Goal: Information Seeking & Learning: Learn about a topic

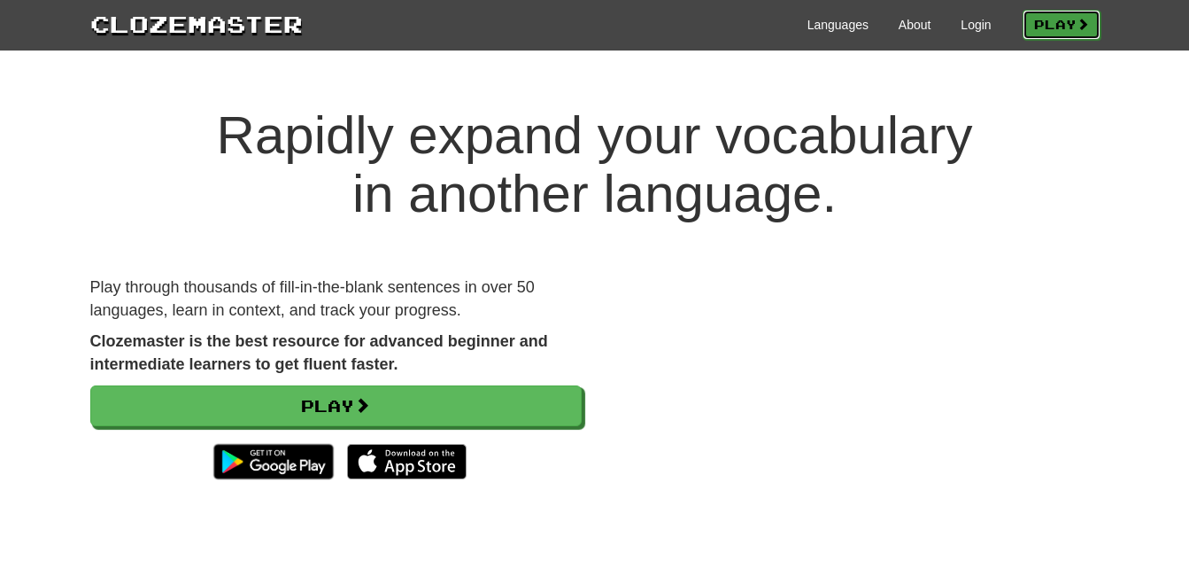
click at [1050, 22] on link "Play" at bounding box center [1062, 25] width 78 height 30
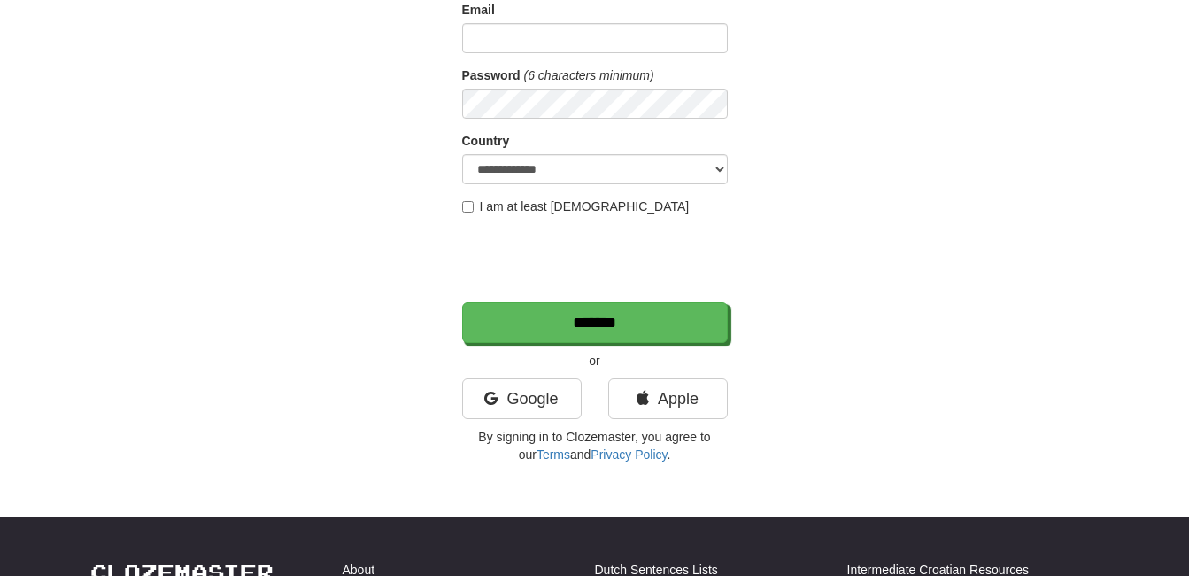
scroll to position [214, 0]
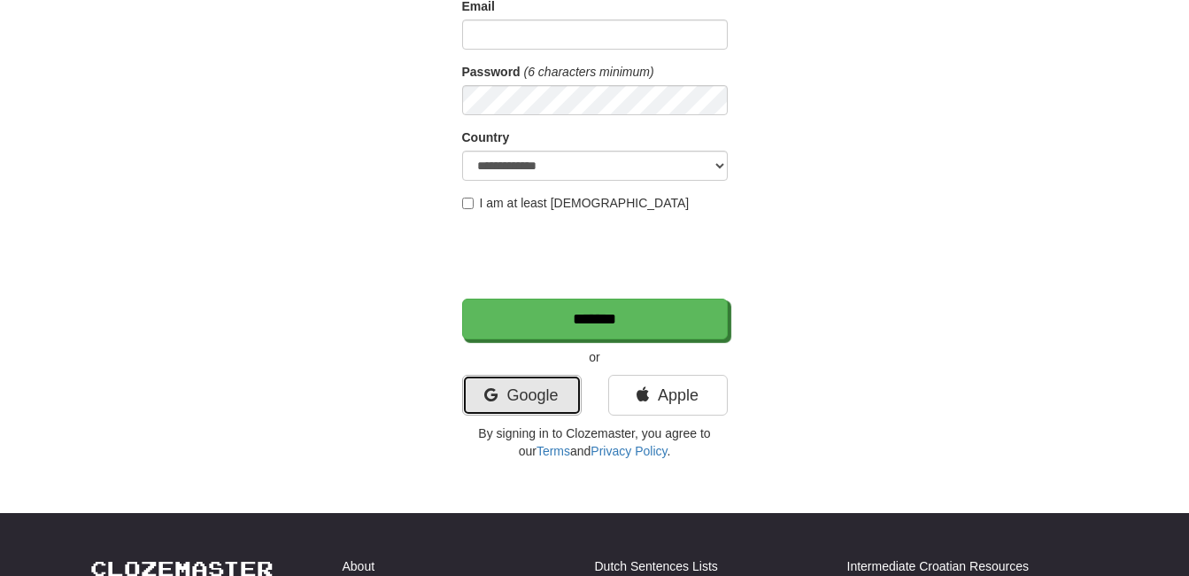
click at [524, 390] on link "Google" at bounding box center [522, 395] width 120 height 41
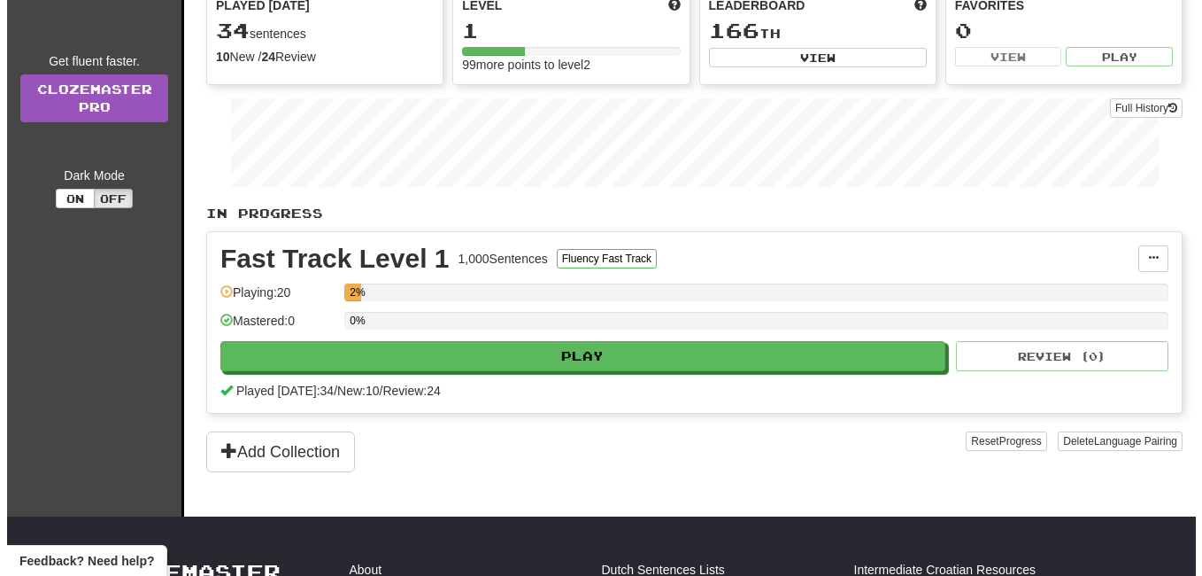
scroll to position [176, 0]
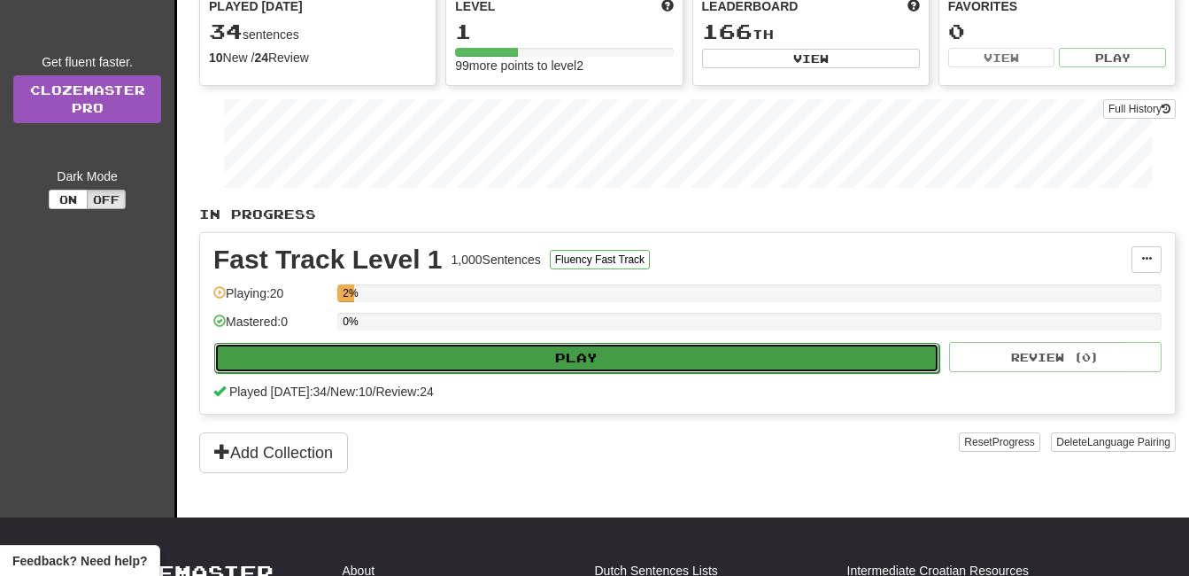
click at [530, 363] on button "Play" at bounding box center [576, 358] width 725 height 30
select select "**"
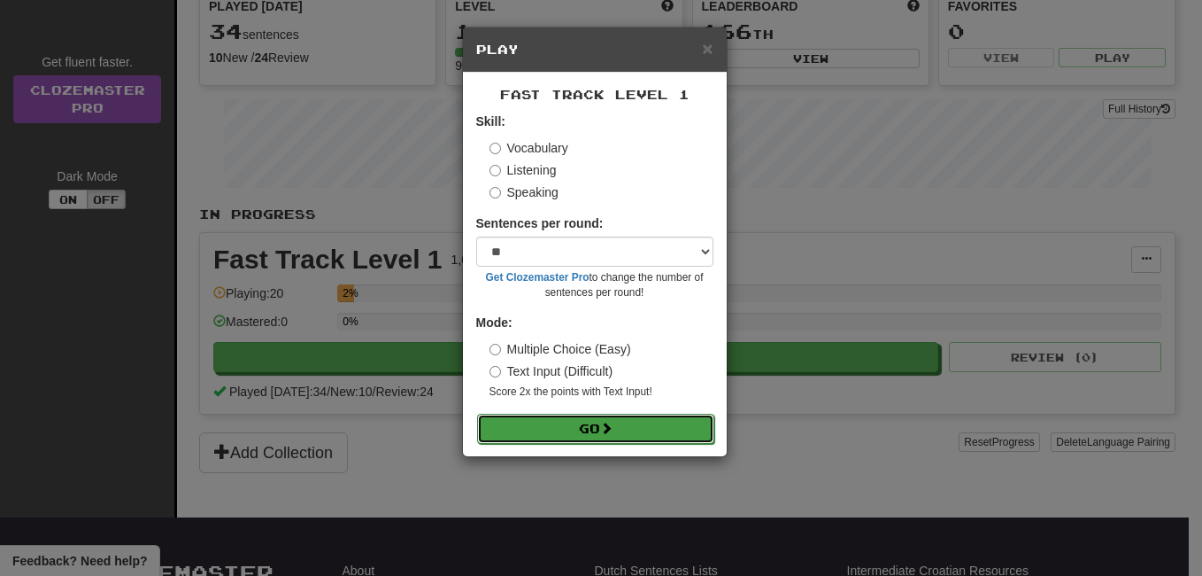
click at [623, 415] on button "Go" at bounding box center [595, 429] width 237 height 30
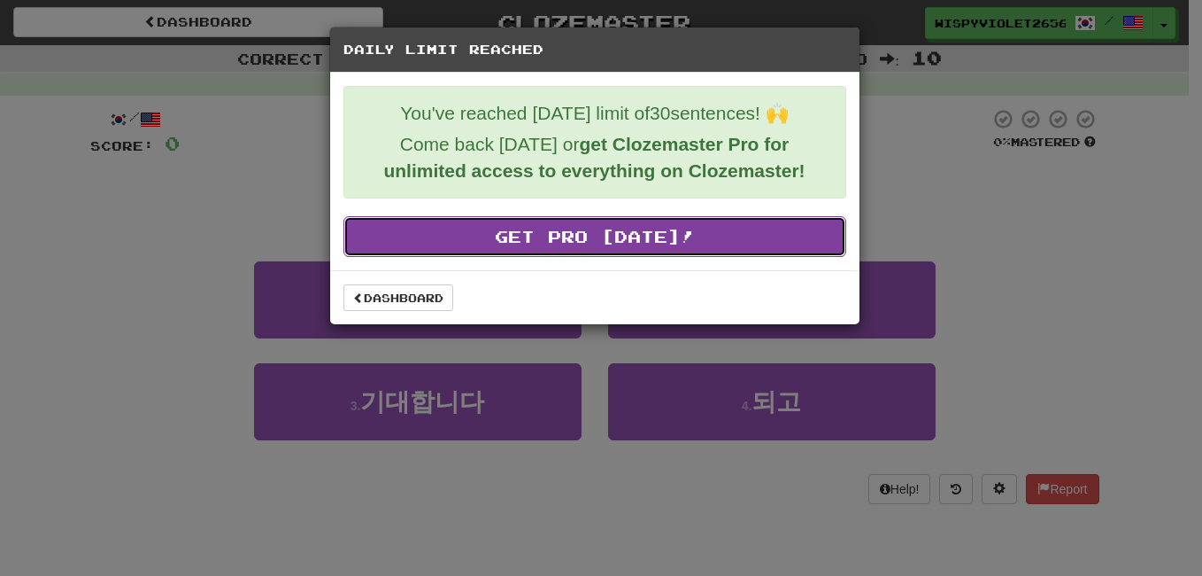
click at [658, 235] on link "Get Pro Today!" at bounding box center [595, 236] width 503 height 41
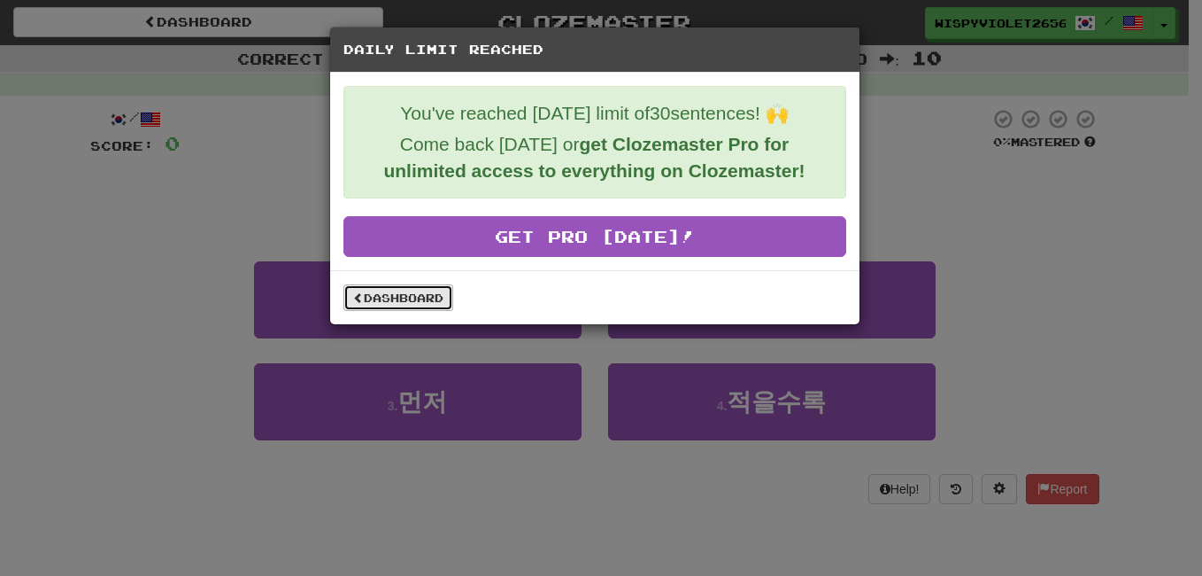
click at [383, 295] on link "Dashboard" at bounding box center [399, 297] width 110 height 27
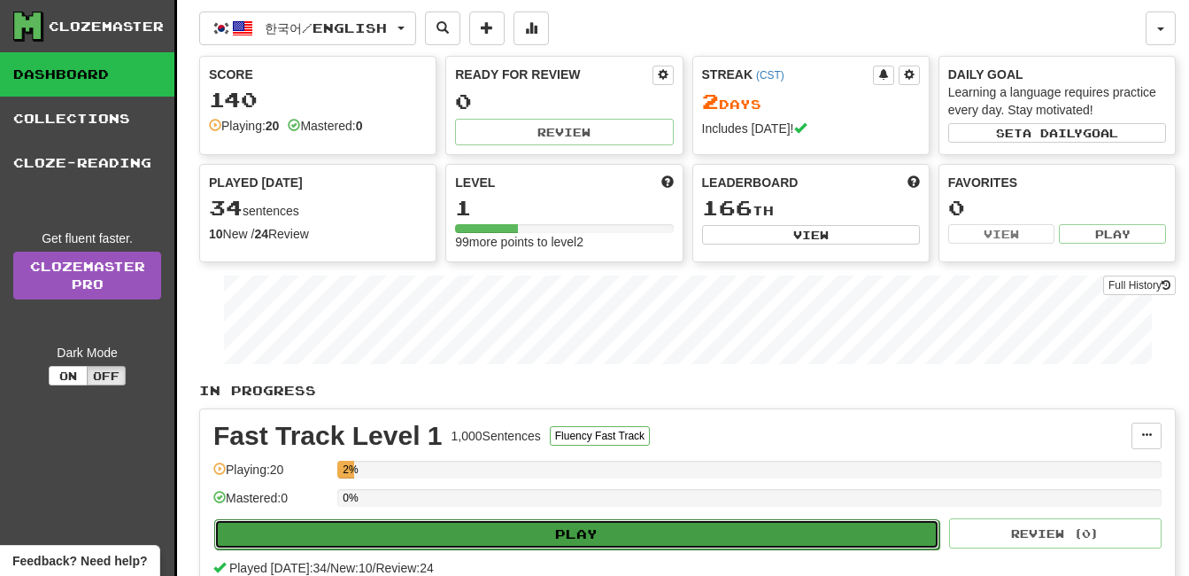
click at [599, 522] on button "Play" at bounding box center [576, 534] width 725 height 30
select select "**"
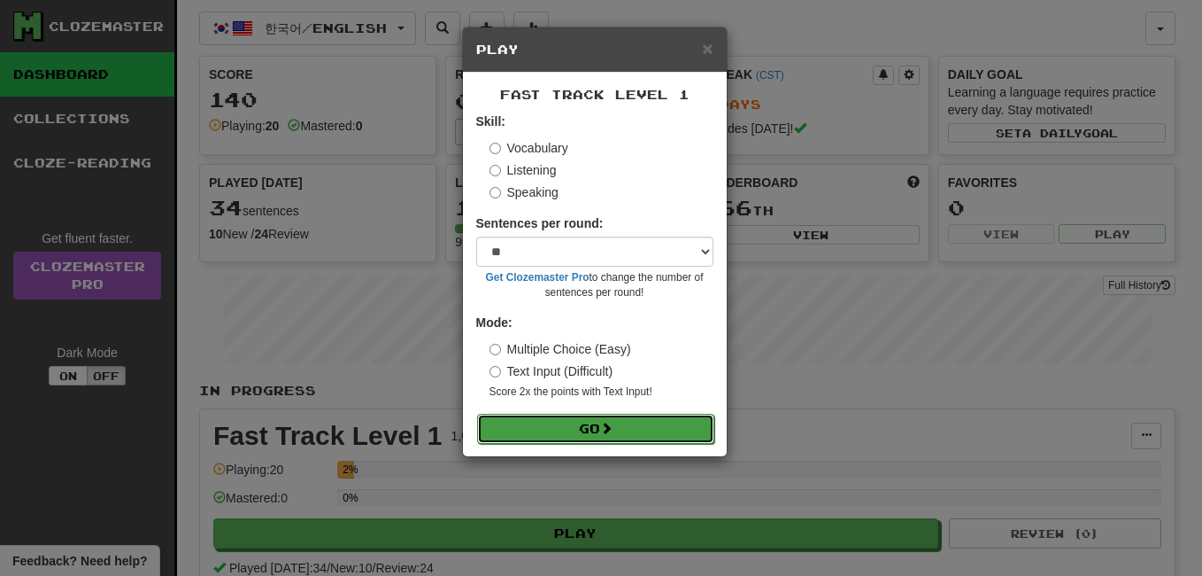
click at [645, 419] on button "Go" at bounding box center [595, 429] width 237 height 30
